Goal: Information Seeking & Learning: Learn about a topic

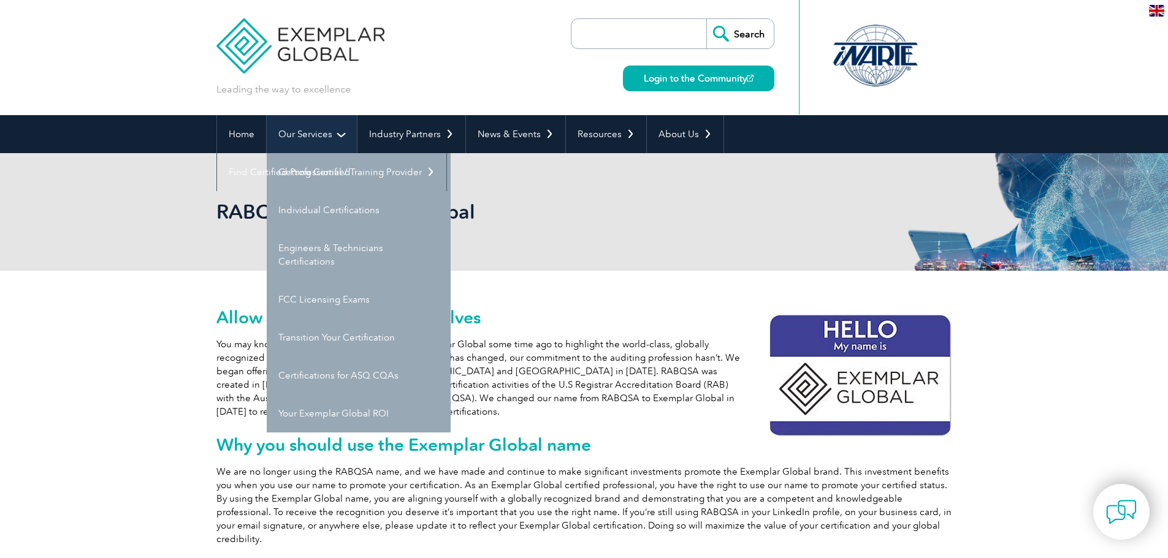
click at [322, 130] on link "Our Services" at bounding box center [312, 134] width 90 height 38
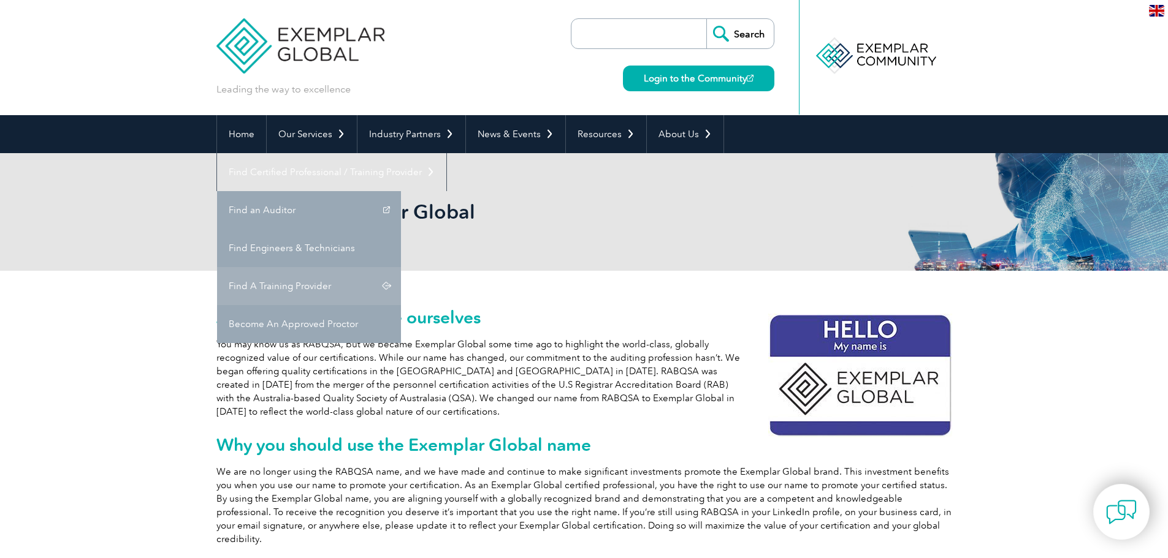
click at [401, 267] on link "Find A Training Provider" at bounding box center [309, 286] width 184 height 38
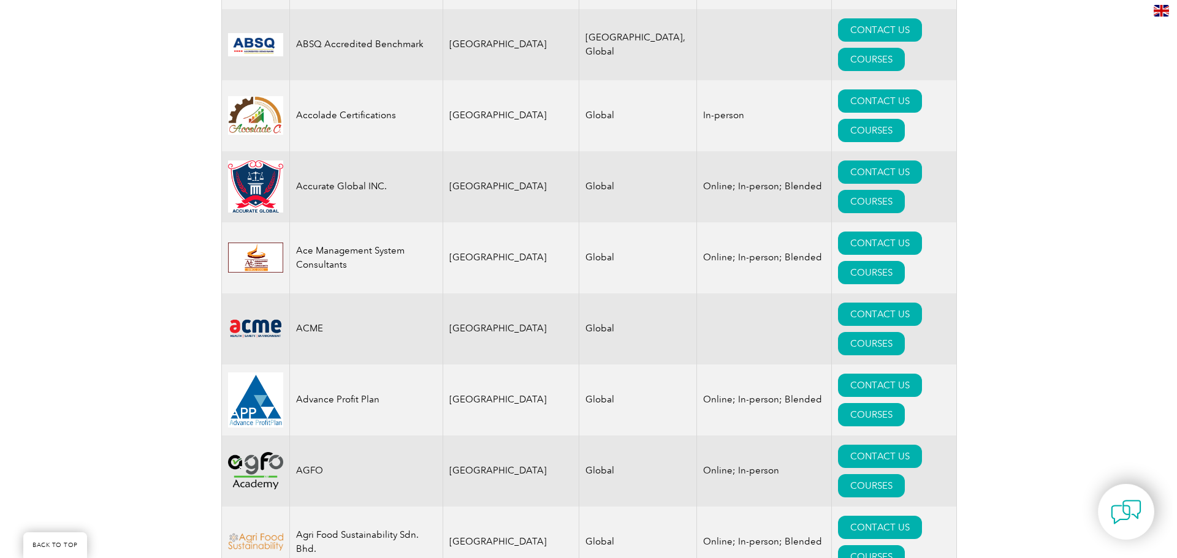
scroll to position [797, 0]
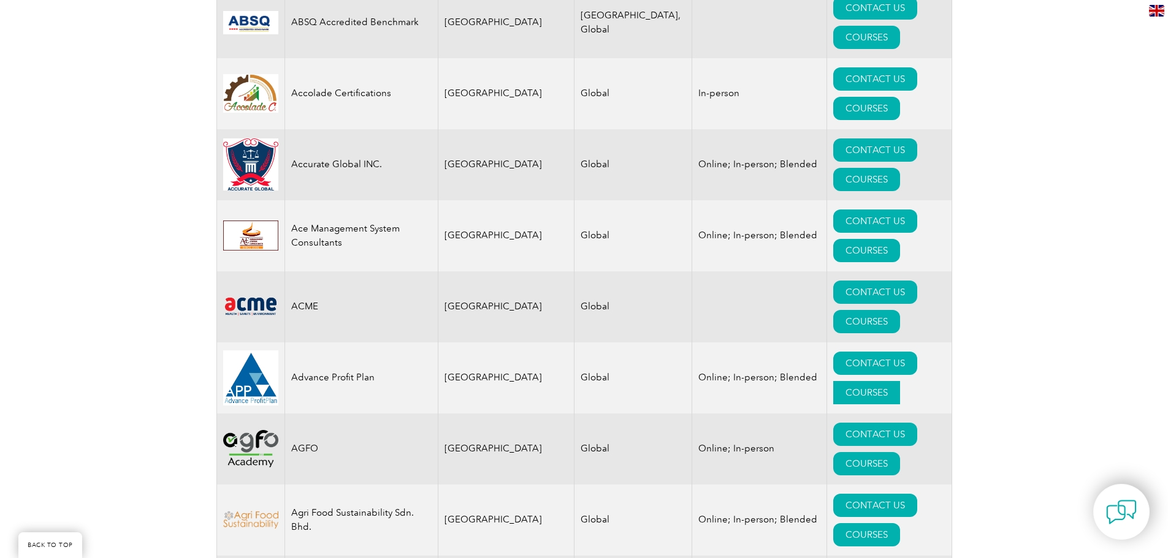
click at [892, 381] on link "COURSES" at bounding box center [866, 392] width 67 height 23
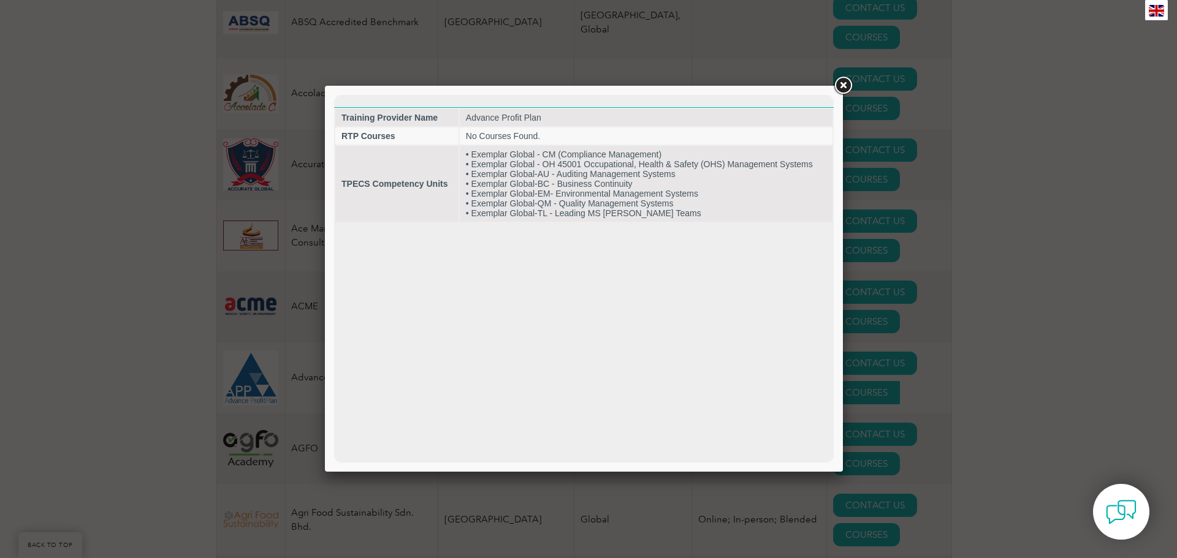
scroll to position [0, 0]
